Goal: Find specific page/section: Find specific page/section

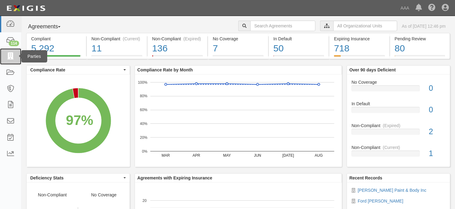
drag, startPoint x: 0, startPoint y: 0, endPoint x: 12, endPoint y: 57, distance: 58.3
click at [12, 57] on icon at bounding box center [10, 56] width 9 height 7
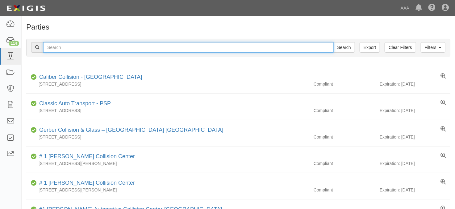
click at [60, 48] on input "text" at bounding box center [188, 47] width 290 height 10
type input "[PERSON_NAME]"
click at [333, 42] on input "Search" at bounding box center [344, 47] width 22 height 10
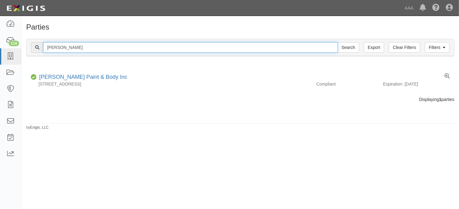
click at [107, 51] on input "[PERSON_NAME]" at bounding box center [190, 47] width 295 height 10
type input "c"
type input "turk"
click at [338, 42] on input "Search" at bounding box center [349, 47] width 22 height 10
